Goal: Information Seeking & Learning: Check status

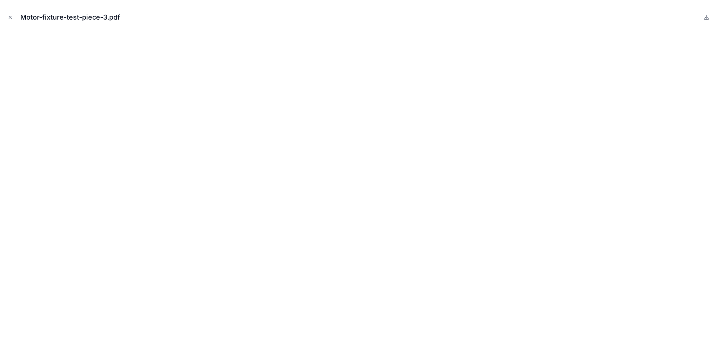
scroll to position [226, 0]
click at [9, 18] on icon "Close modal" at bounding box center [10, 17] width 3 height 3
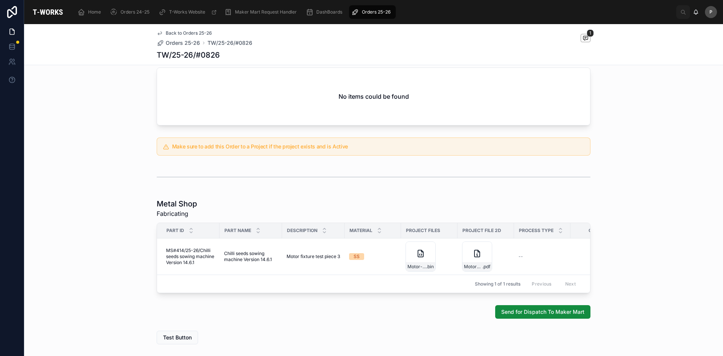
scroll to position [297, 0]
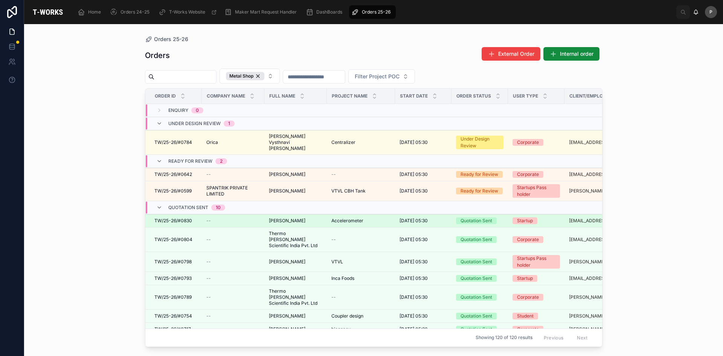
click at [298, 218] on span "[PERSON_NAME]" at bounding box center [287, 221] width 37 height 6
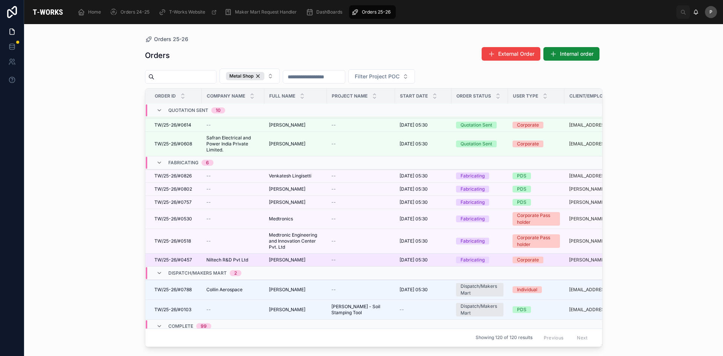
scroll to position [218, 0]
